Goal: Transaction & Acquisition: Purchase product/service

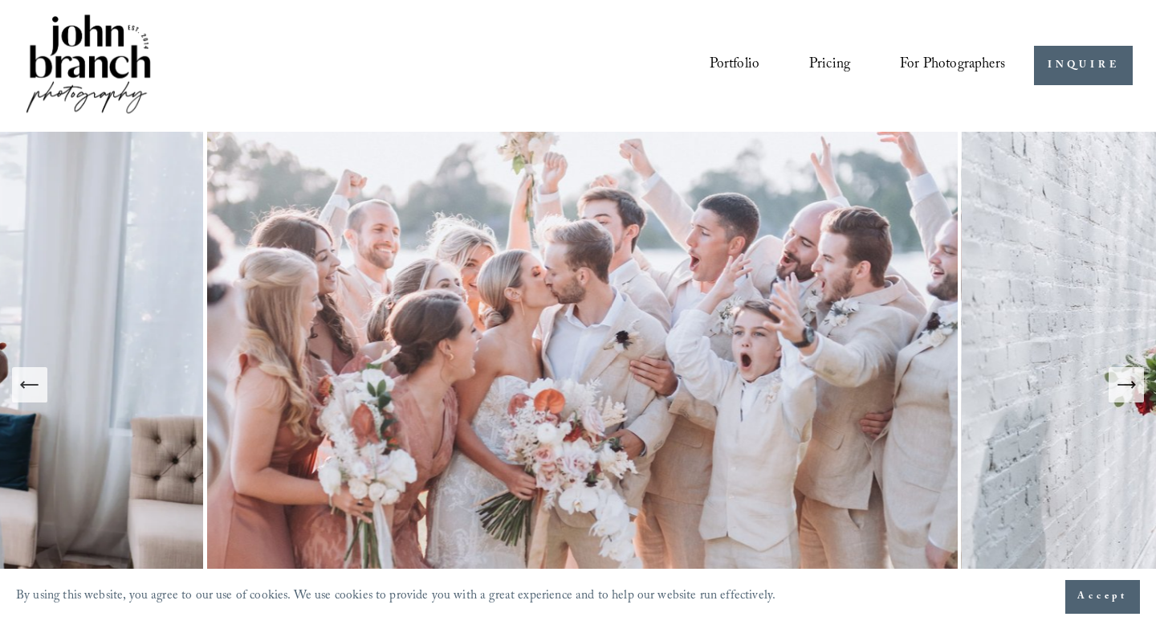
click at [826, 67] on link "Pricing" at bounding box center [829, 66] width 41 height 31
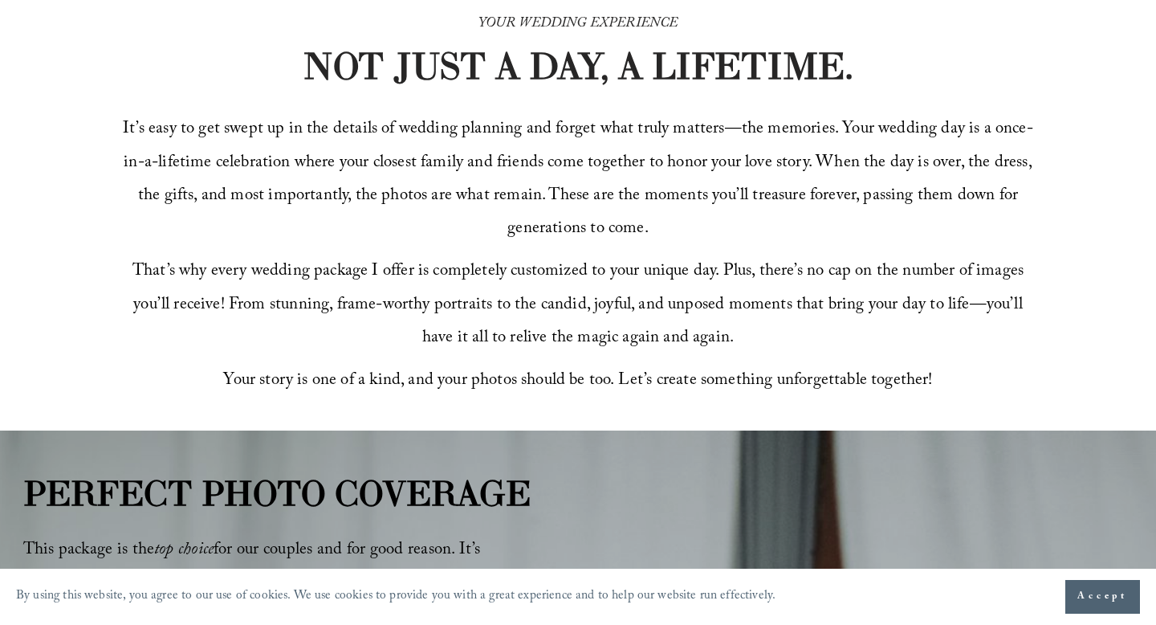
scroll to position [480, 0]
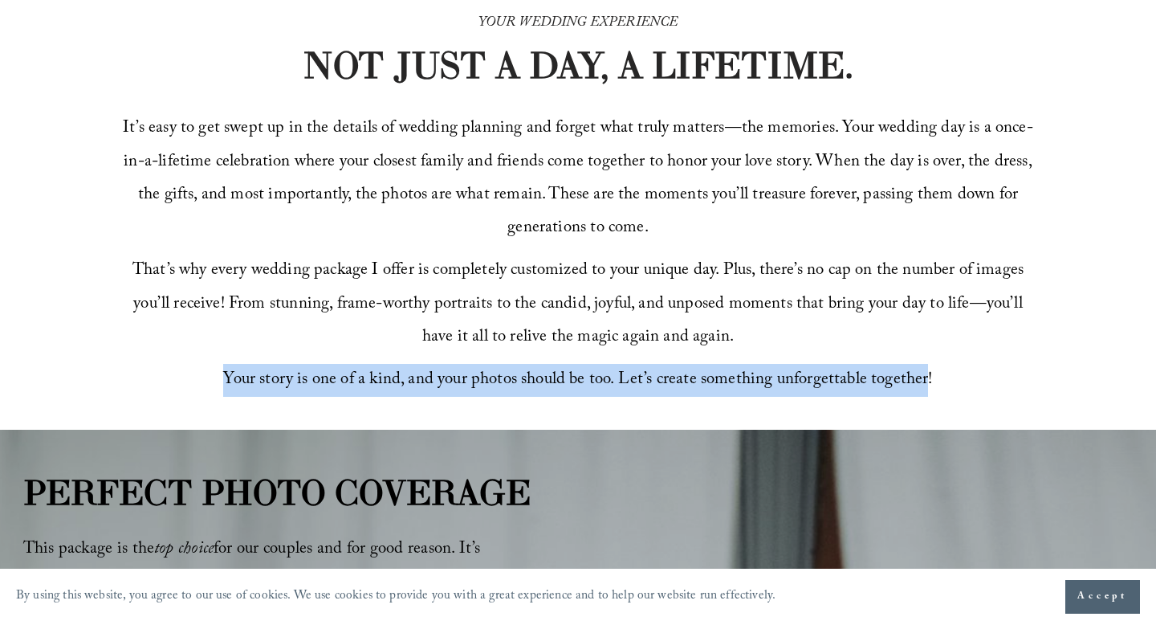
drag, startPoint x: 930, startPoint y: 378, endPoint x: 882, endPoint y: 355, distance: 53.5
click at [881, 355] on div "It’s easy to get swept up in the details of wedding planning and forget what tr…" at bounding box center [577, 254] width 923 height 284
click at [882, 355] on div "It’s easy to get swept up in the details of wedding planning and forget what tr…" at bounding box center [577, 254] width 923 height 284
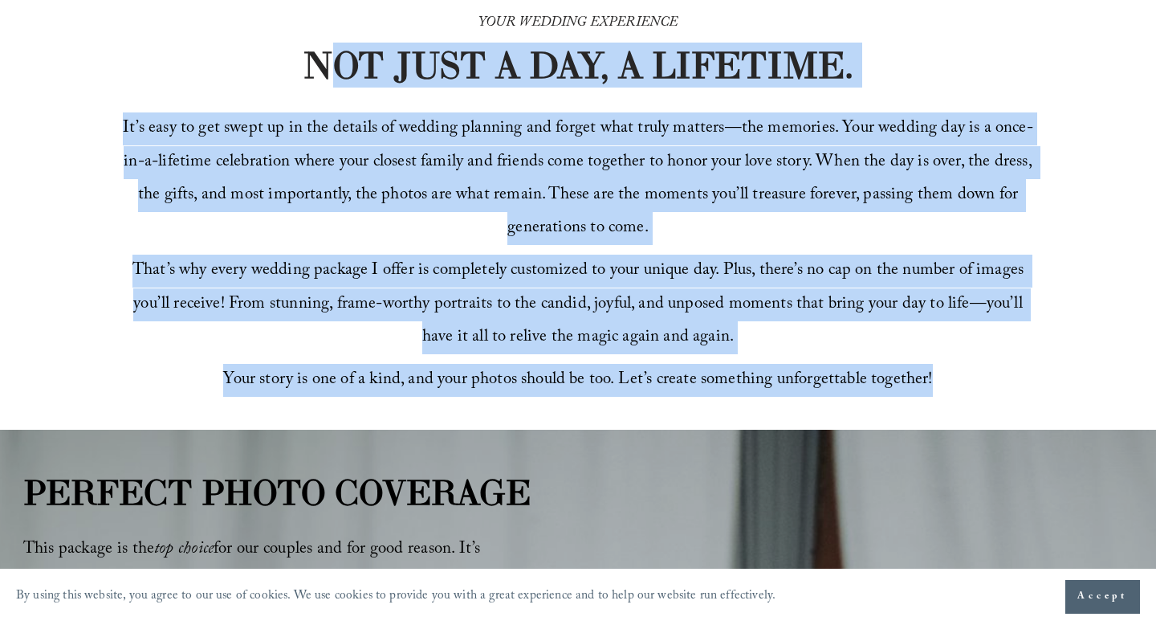
drag, startPoint x: 935, startPoint y: 377, endPoint x: 322, endPoint y: 60, distance: 690.1
click at [322, 59] on div "YOUR WEDDING EXPERIENCE NOT JUST A DAY, A LIFETIME. It’s easy to get swept up i…" at bounding box center [578, 204] width 1156 height 452
copy div "OT JUST A DAY, A LIFETIME. It’s easy to get swept up in the details of wedding …"
